Goal: Information Seeking & Learning: Learn about a topic

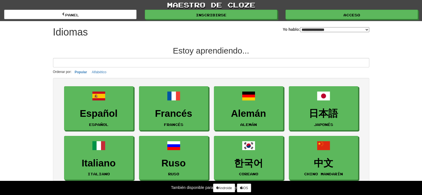
click at [325, 29] on select "**********" at bounding box center [334, 29] width 69 height 5
select select "*******"
click at [300, 27] on select "**********" at bounding box center [334, 29] width 69 height 5
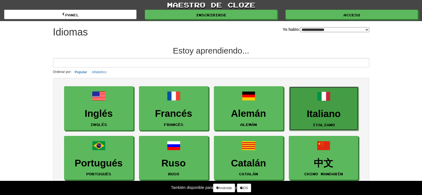
click at [323, 112] on font "Italiano" at bounding box center [324, 113] width 34 height 11
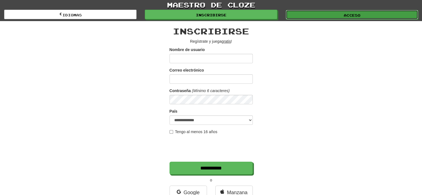
click at [337, 16] on link "Acceso" at bounding box center [352, 14] width 132 height 9
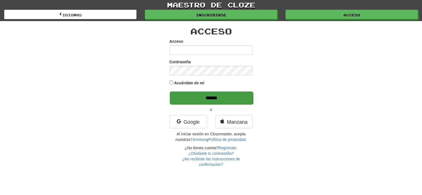
type input "**********"
click at [238, 92] on input "******" at bounding box center [211, 98] width 83 height 13
type input "******"
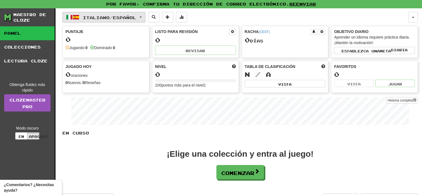
click at [114, 20] on button "Italiano / Español" at bounding box center [103, 17] width 83 height 11
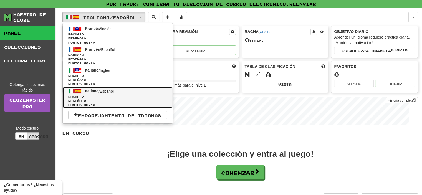
click at [110, 96] on span "Racha: 0" at bounding box center [117, 97] width 99 height 4
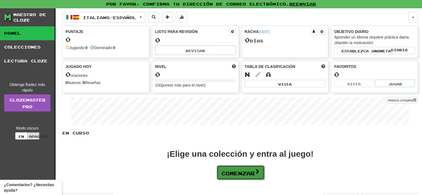
click at [252, 174] on font "Comenzar" at bounding box center [237, 173] width 33 height 6
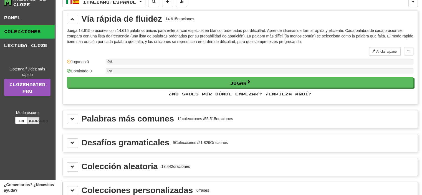
scroll to position [28, 0]
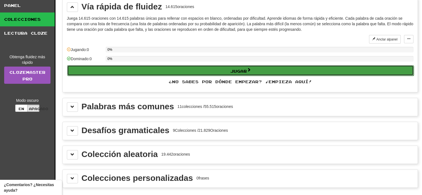
click at [248, 69] on span at bounding box center [249, 70] width 4 height 4
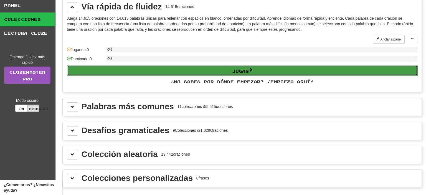
select select "**"
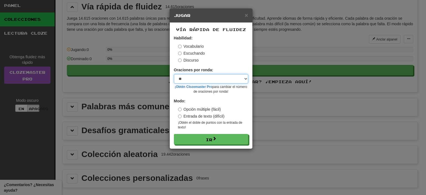
click at [204, 79] on select "* ** ** ** ** ** *** ********" at bounding box center [211, 78] width 74 height 9
click at [210, 76] on select "* ** ** ** ** ** *** ********" at bounding box center [211, 78] width 74 height 9
click at [147, 96] on div "× Jugar Vía rápida de fluidez Habilidad: Vocabulario Escuchando Discurso Oracio…" at bounding box center [213, 97] width 426 height 195
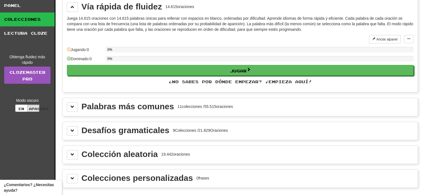
click at [118, 102] on font "Palabras más comunes" at bounding box center [128, 106] width 93 height 9
click at [71, 107] on span at bounding box center [72, 107] width 4 height 4
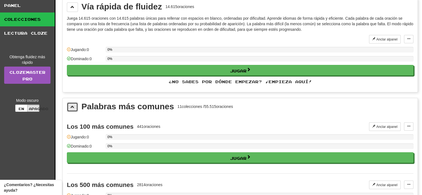
click at [72, 107] on span at bounding box center [72, 107] width 4 height 4
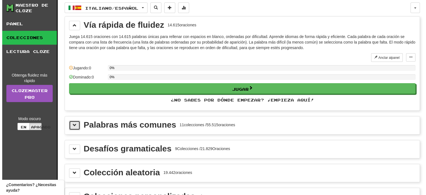
scroll to position [0, 0]
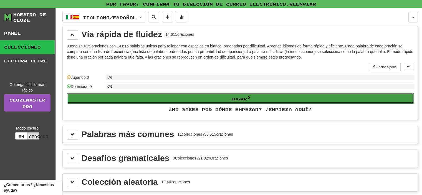
click at [173, 96] on button "Jugar" at bounding box center [240, 98] width 347 height 11
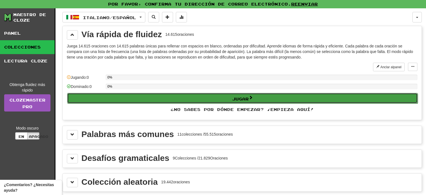
select select "**"
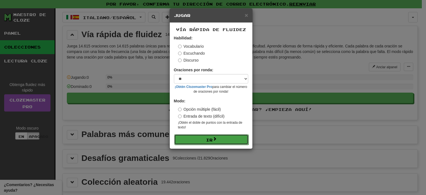
click at [218, 140] on button "Ir" at bounding box center [211, 139] width 74 height 11
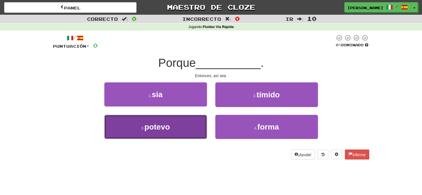
click at [184, 133] on button "3 . potevo" at bounding box center [155, 127] width 103 height 24
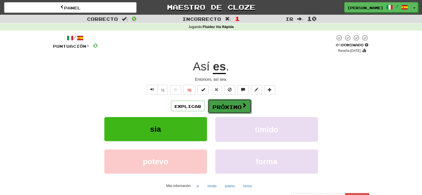
click at [224, 102] on button "Próximo" at bounding box center [230, 106] width 44 height 14
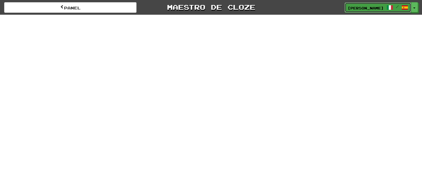
click at [367, 10] on span "Noelia Lameda" at bounding box center [366, 7] width 36 height 6
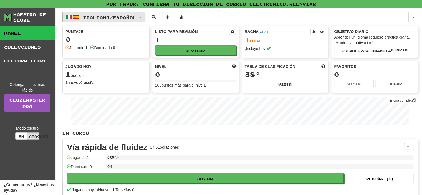
click at [128, 15] on font "Español" at bounding box center [124, 17] width 23 height 5
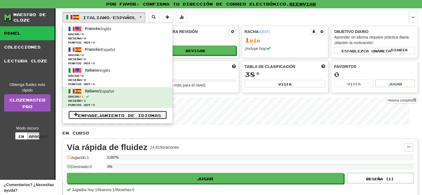
click at [143, 113] on font "Emparejamiento de idiomas" at bounding box center [119, 115] width 83 height 5
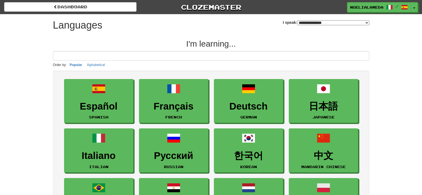
select select "*******"
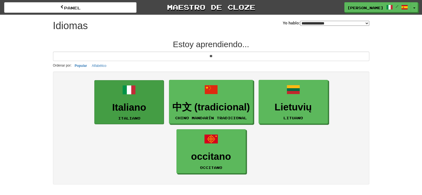
type input "**"
click at [130, 91] on span at bounding box center [128, 89] width 13 height 13
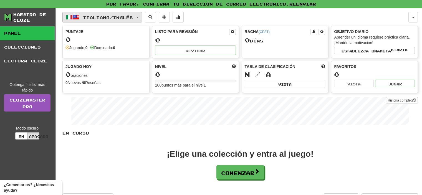
click at [139, 21] on button "Italiano / Inglés" at bounding box center [102, 17] width 80 height 11
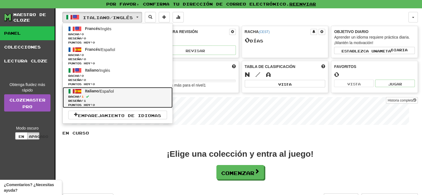
click at [111, 98] on span "Racha: 1" at bounding box center [117, 97] width 99 height 4
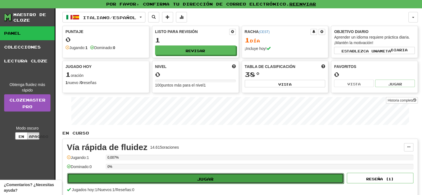
click at [216, 177] on button "Jugar" at bounding box center [205, 178] width 277 height 11
select select "**"
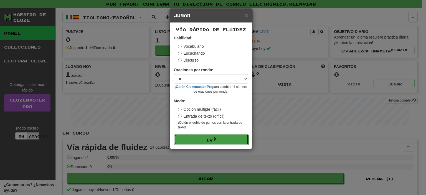
click at [234, 138] on button "Ir" at bounding box center [211, 139] width 74 height 11
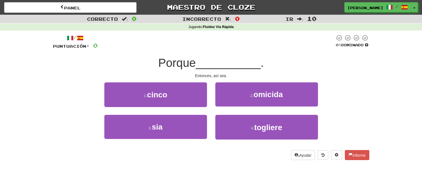
click at [352, 51] on div "/ Puntuación: 0 0 % dominado Porque __________ . Entonces, así sea. 1. cinco ​ …" at bounding box center [211, 97] width 316 height 126
click at [302, 155] on font "¡Ayuda!" at bounding box center [304, 155] width 13 height 4
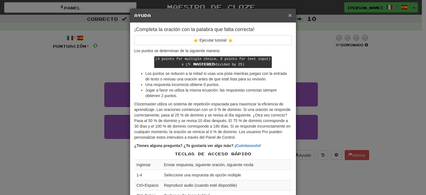
click at [289, 16] on font "×" at bounding box center [290, 15] width 3 height 6
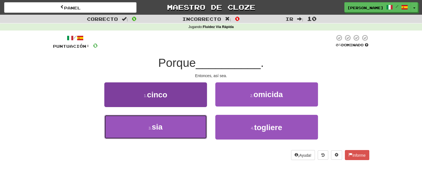
click at [160, 126] on font "sia" at bounding box center [157, 127] width 11 height 9
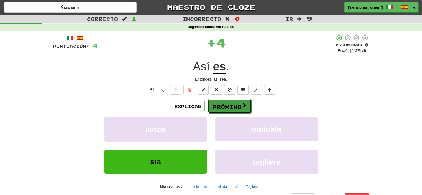
click at [234, 107] on font "Próximo" at bounding box center [227, 107] width 29 height 6
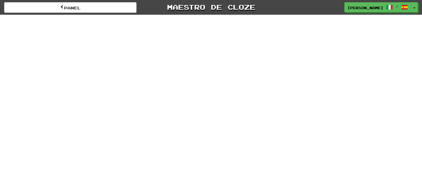
click at [234, 107] on div "Panel Maestro de cloze Noelia Lameda / Alternar menú desplegable Panel Tabla de…" at bounding box center [211, 97] width 422 height 195
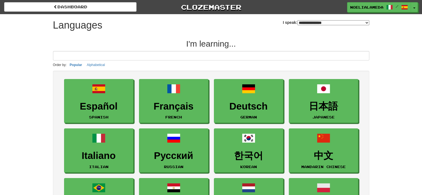
click at [297, 22] on select "**********" at bounding box center [333, 22] width 72 height 5
select select "*******"
click at [297, 20] on select "**********" at bounding box center [333, 22] width 72 height 5
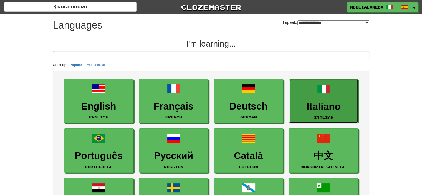
click at [302, 98] on link "Italiano Italian" at bounding box center [323, 101] width 69 height 44
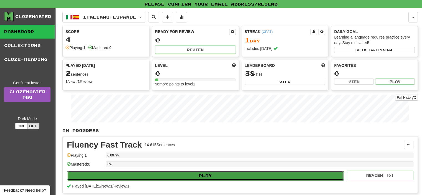
click at [204, 178] on button "Play" at bounding box center [205, 175] width 277 height 9
select select "**"
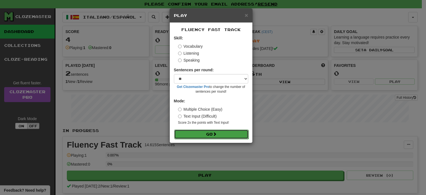
click at [220, 132] on button "Go" at bounding box center [211, 134] width 74 height 9
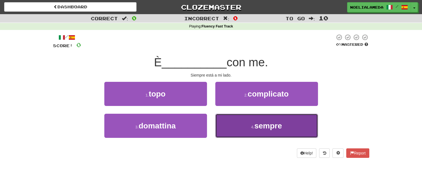
click at [261, 125] on span "sempre" at bounding box center [268, 126] width 28 height 9
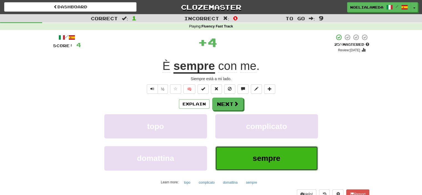
click at [260, 157] on span "sempre" at bounding box center [267, 158] width 28 height 9
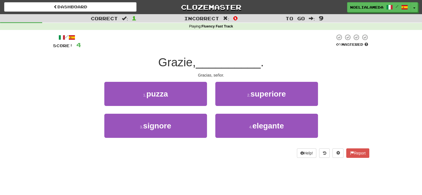
click at [175, 140] on div "3 . [PERSON_NAME]" at bounding box center [155, 130] width 111 height 32
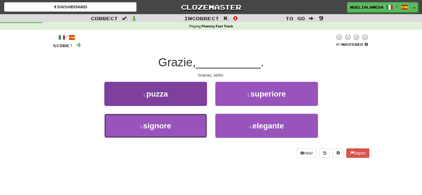
click at [172, 132] on button "3 . [PERSON_NAME]" at bounding box center [155, 126] width 103 height 24
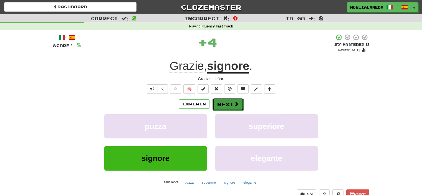
click at [230, 101] on button "Next" at bounding box center [228, 104] width 31 height 13
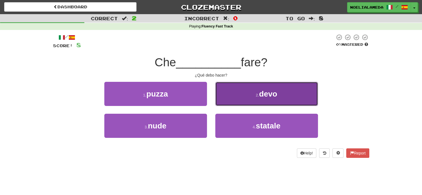
click at [244, 91] on button "2 . devo" at bounding box center [266, 94] width 103 height 24
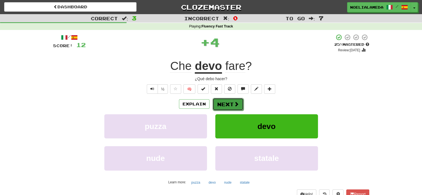
click at [234, 105] on span at bounding box center [236, 104] width 5 height 5
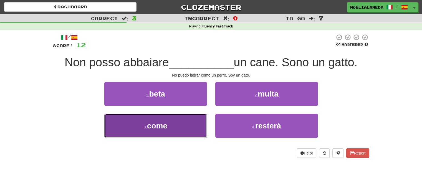
click at [183, 124] on button "3 . come" at bounding box center [155, 126] width 103 height 24
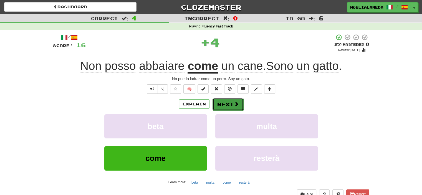
click at [243, 105] on button "Next" at bounding box center [228, 104] width 31 height 13
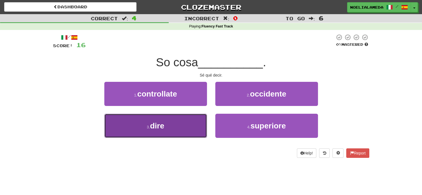
click at [191, 120] on button "3 . dire" at bounding box center [155, 126] width 103 height 24
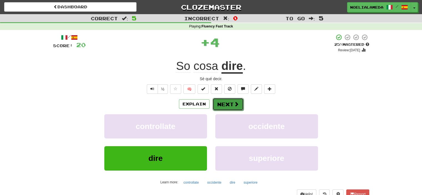
click at [231, 103] on button "Next" at bounding box center [228, 104] width 31 height 13
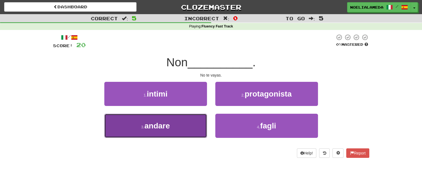
click at [191, 127] on button "3 . andare" at bounding box center [155, 126] width 103 height 24
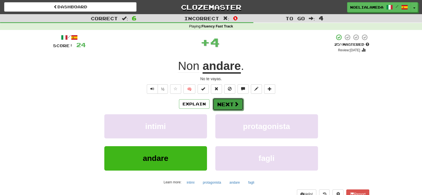
click at [231, 110] on button "Next" at bounding box center [228, 104] width 31 height 13
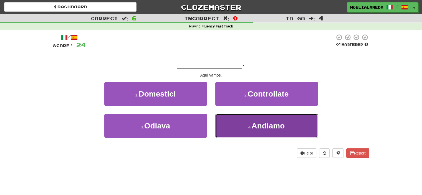
click at [263, 117] on button "4 . [GEOGRAPHIC_DATA]" at bounding box center [266, 126] width 103 height 24
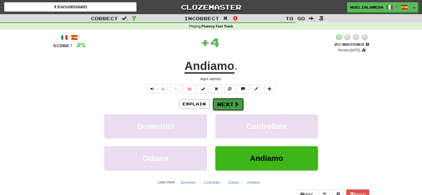
click at [226, 103] on button "Next" at bounding box center [228, 104] width 31 height 13
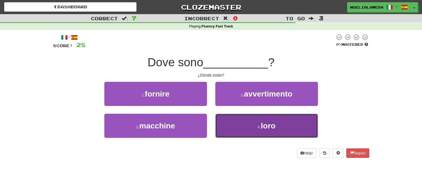
click at [271, 123] on span "loro" at bounding box center [268, 126] width 15 height 9
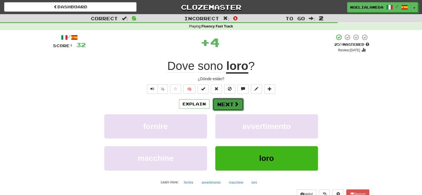
click at [234, 105] on span at bounding box center [236, 104] width 5 height 5
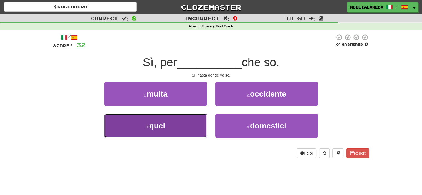
click at [193, 125] on button "3 . quel" at bounding box center [155, 126] width 103 height 24
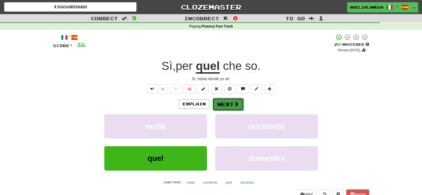
click at [237, 103] on span at bounding box center [236, 104] width 5 height 5
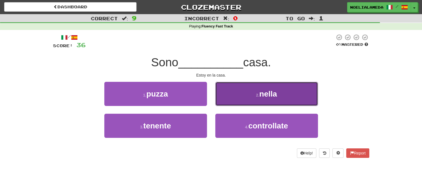
click at [275, 96] on span "nella" at bounding box center [268, 94] width 18 height 9
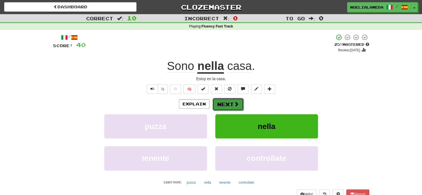
click at [229, 105] on button "Next" at bounding box center [228, 104] width 31 height 13
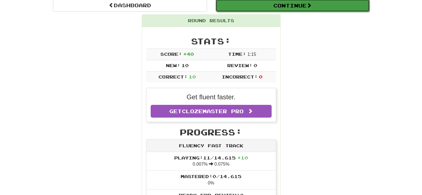
click at [297, 7] on button "Continue" at bounding box center [293, 5] width 154 height 13
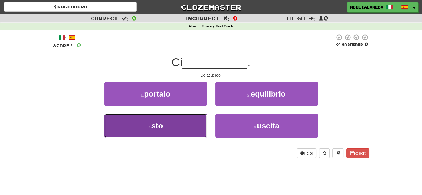
click at [172, 128] on button "3 . sto" at bounding box center [155, 126] width 103 height 24
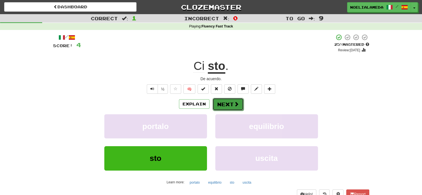
click at [218, 100] on button "Next" at bounding box center [228, 104] width 31 height 13
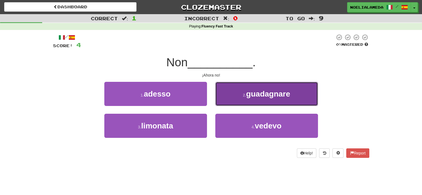
click at [298, 97] on button "2 . [GEOGRAPHIC_DATA]" at bounding box center [266, 94] width 103 height 24
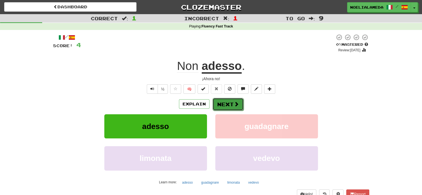
click at [217, 104] on button "Next" at bounding box center [228, 104] width 31 height 13
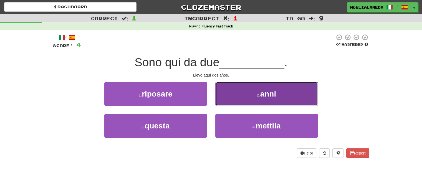
click at [288, 96] on button "2 . anni" at bounding box center [266, 94] width 103 height 24
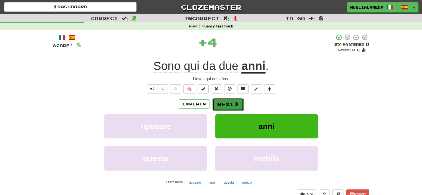
click at [222, 106] on button "Next" at bounding box center [228, 104] width 31 height 13
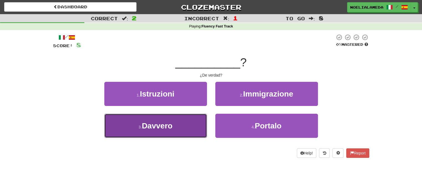
click at [174, 127] on button "3 . Davvero" at bounding box center [155, 126] width 103 height 24
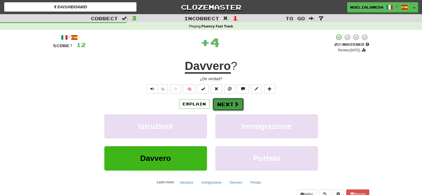
click at [236, 101] on button "Next" at bounding box center [228, 104] width 31 height 13
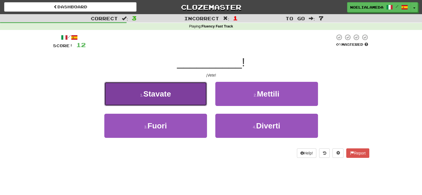
click at [183, 101] on button "1 . [GEOGRAPHIC_DATA]" at bounding box center [155, 94] width 103 height 24
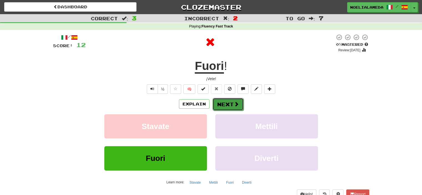
click at [238, 106] on span at bounding box center [236, 104] width 5 height 5
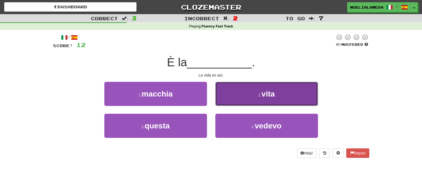
click at [280, 91] on button "2 . vita" at bounding box center [266, 94] width 103 height 24
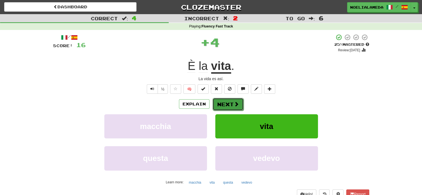
click at [223, 106] on button "Next" at bounding box center [228, 104] width 31 height 13
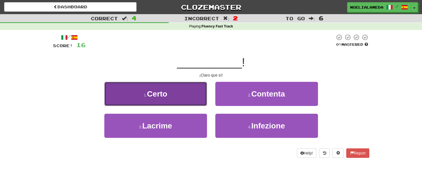
click at [186, 94] on button "1 . [GEOGRAPHIC_DATA]" at bounding box center [155, 94] width 103 height 24
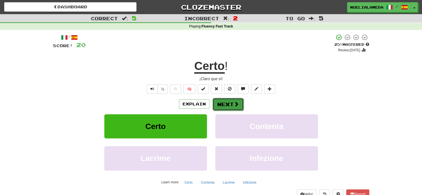
click at [221, 108] on button "Next" at bounding box center [228, 104] width 31 height 13
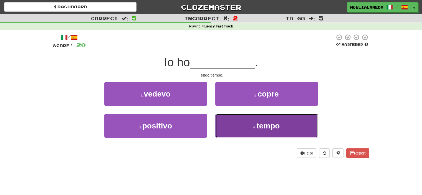
click at [250, 133] on button "4 . tempo" at bounding box center [266, 126] width 103 height 24
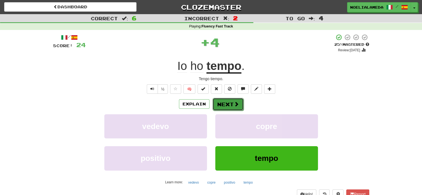
click at [231, 102] on button "Next" at bounding box center [228, 104] width 31 height 13
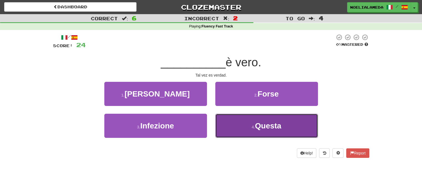
click at [253, 125] on small "4 ." at bounding box center [253, 127] width 3 height 4
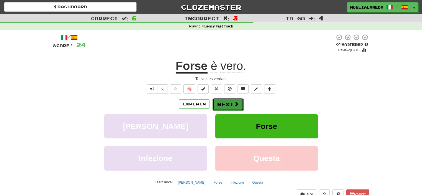
click at [227, 101] on button "Next" at bounding box center [228, 104] width 31 height 13
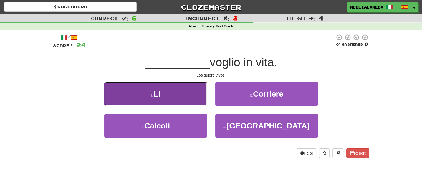
click at [171, 92] on button "1 . Li" at bounding box center [155, 94] width 103 height 24
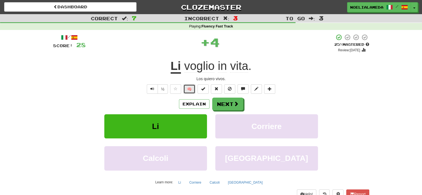
click at [191, 91] on button "🧠" at bounding box center [189, 88] width 12 height 9
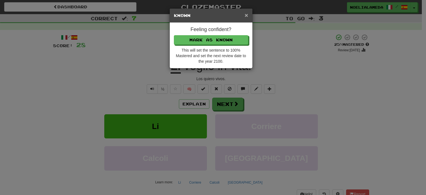
click at [245, 14] on span "×" at bounding box center [246, 15] width 3 height 6
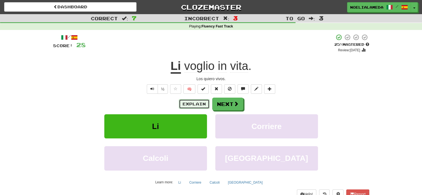
click at [206, 102] on button "Explain" at bounding box center [194, 103] width 31 height 9
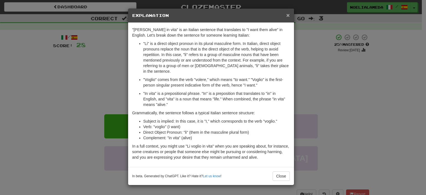
click at [289, 15] on span "×" at bounding box center [287, 15] width 3 height 6
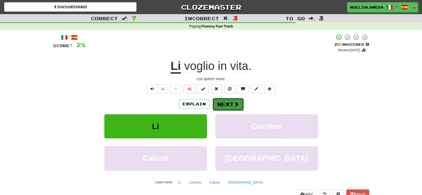
click at [241, 103] on button "Next" at bounding box center [228, 104] width 31 height 13
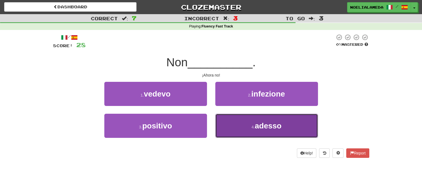
click at [279, 129] on span "adesso" at bounding box center [268, 126] width 27 height 9
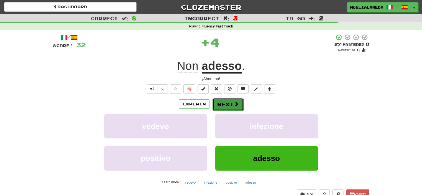
click at [241, 104] on button "Next" at bounding box center [228, 104] width 31 height 13
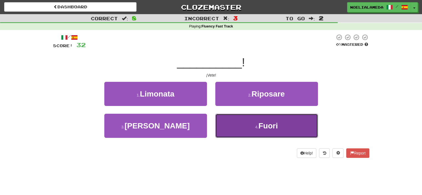
click at [264, 126] on span "Fuori" at bounding box center [267, 126] width 19 height 9
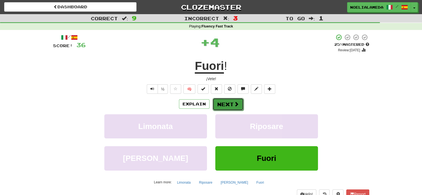
click at [221, 103] on button "Next" at bounding box center [228, 104] width 31 height 13
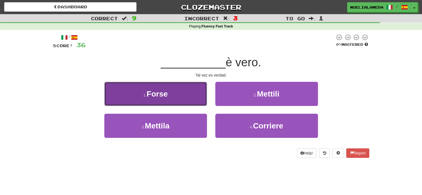
click at [188, 89] on button "1 . Forse" at bounding box center [155, 94] width 103 height 24
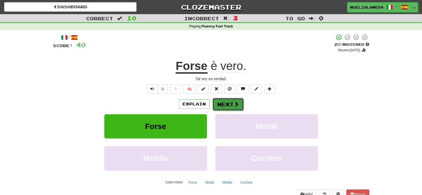
click at [234, 108] on button "Next" at bounding box center [228, 104] width 31 height 13
